Goal: Information Seeking & Learning: Find specific fact

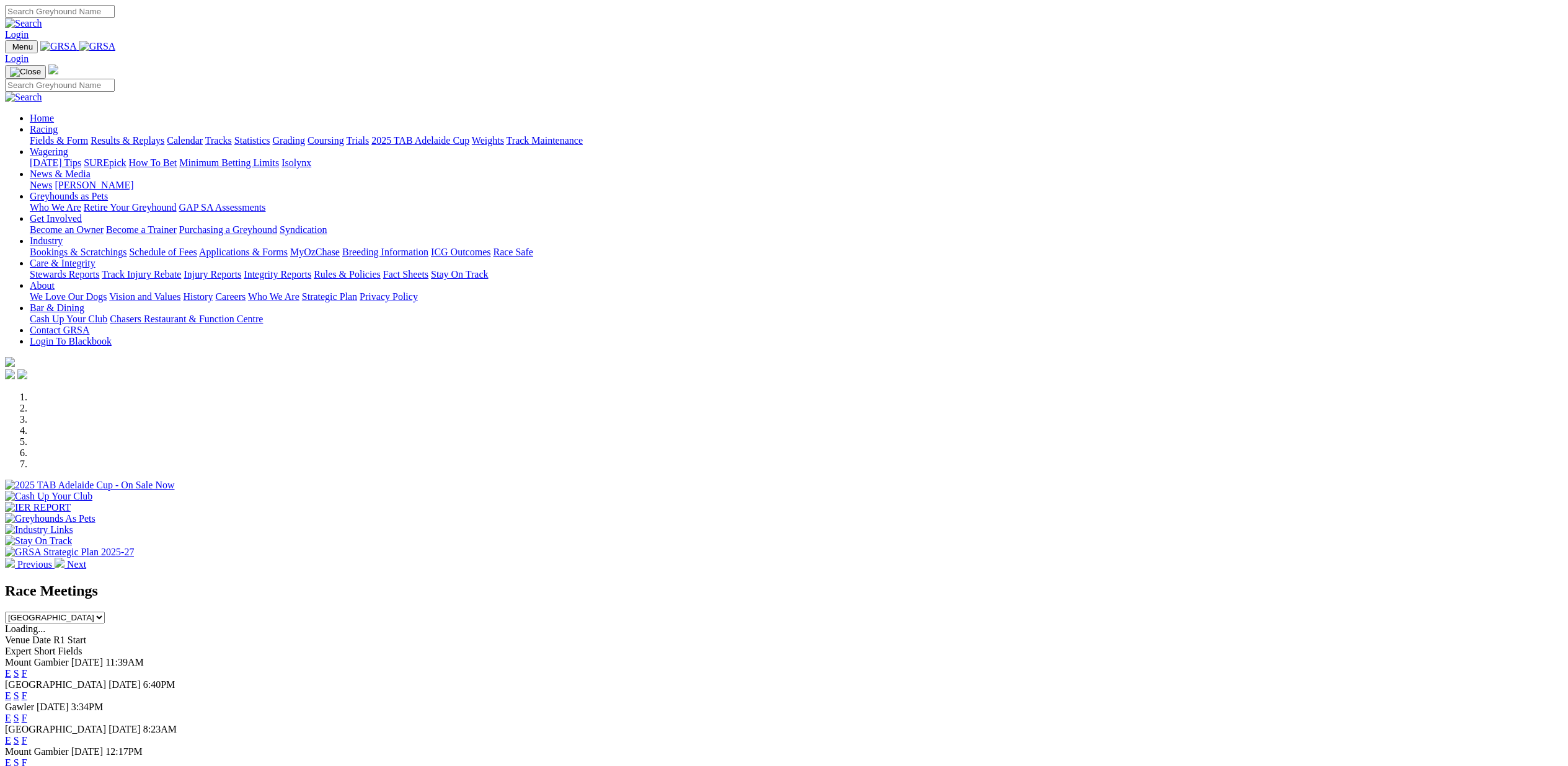
scroll to position [154, 0]
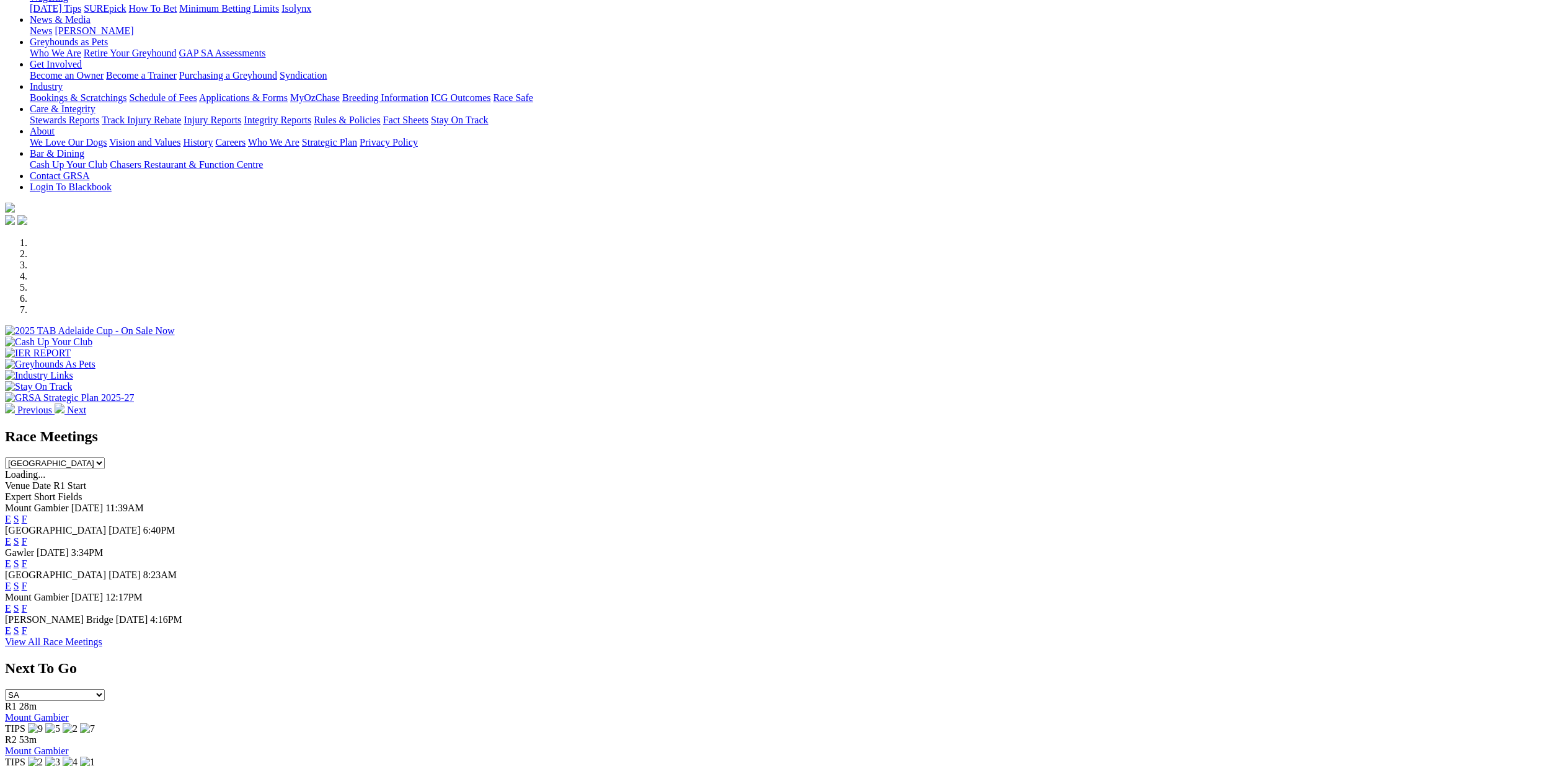
click at [69, 503] on span "Mount Gambier" at bounding box center [37, 508] width 64 height 10
click at [11, 514] on link "E" at bounding box center [8, 519] width 6 height 10
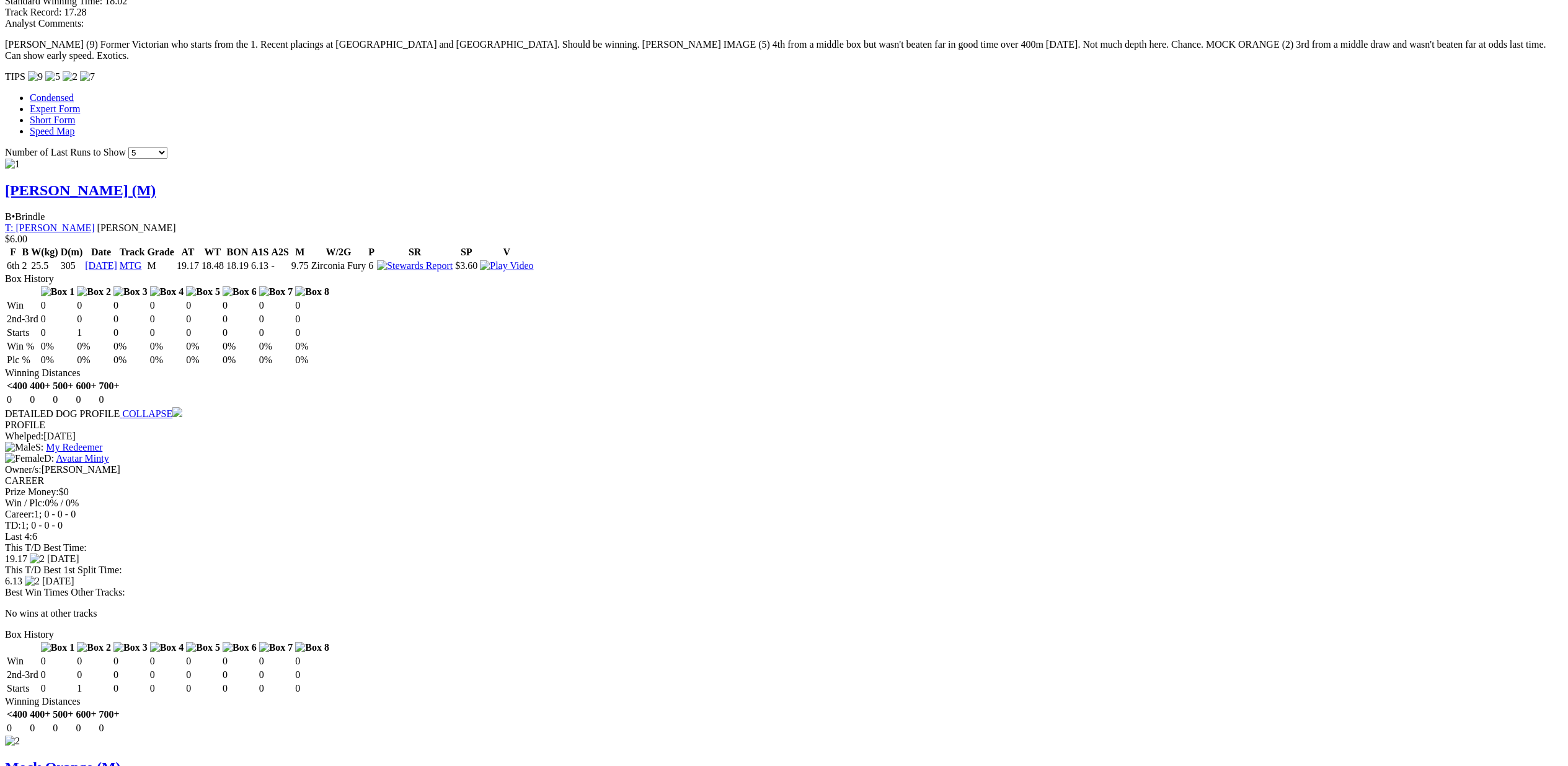
scroll to position [1279, 0]
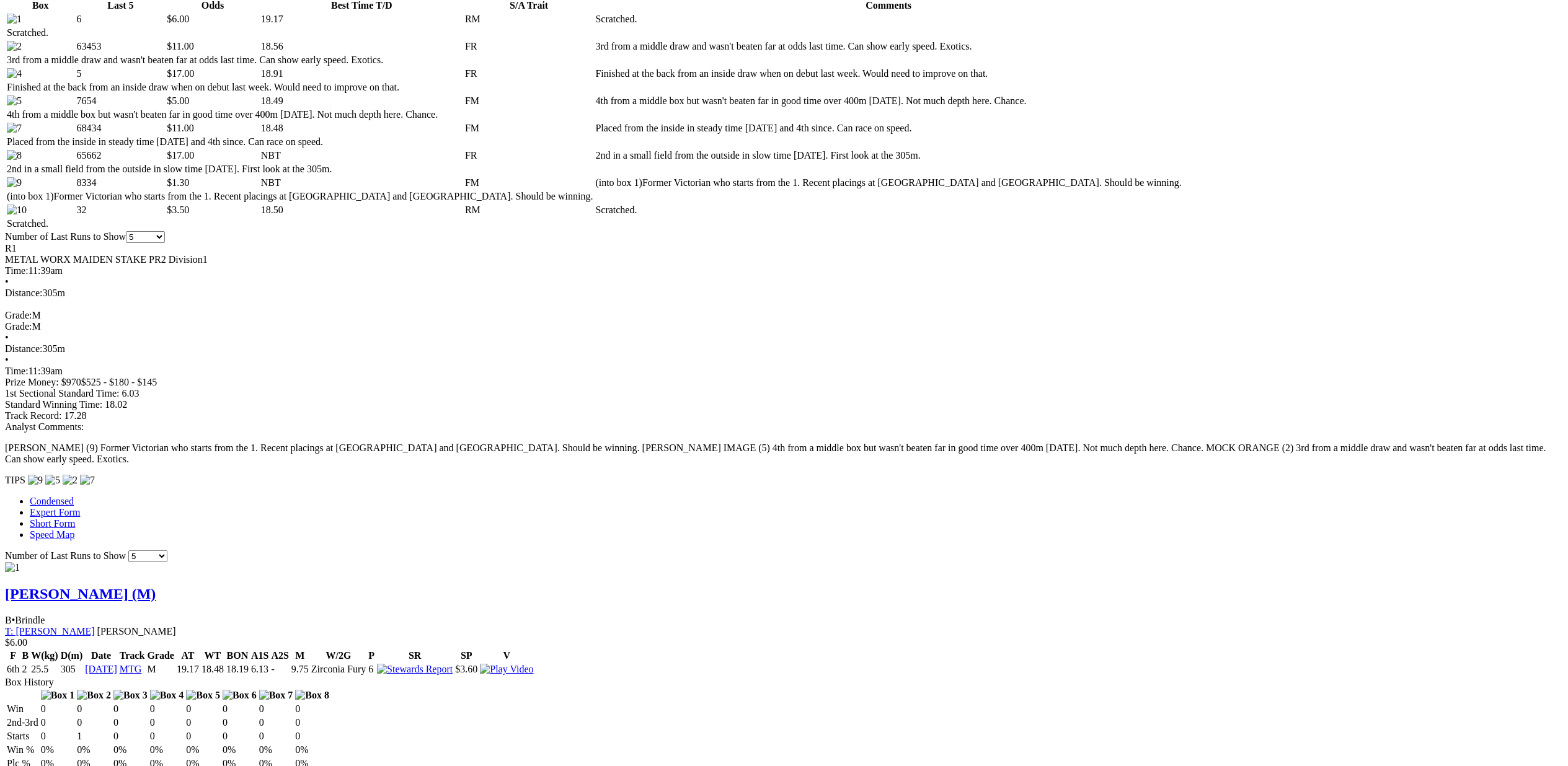
scroll to position [640, 0]
